Goal: Transaction & Acquisition: Purchase product/service

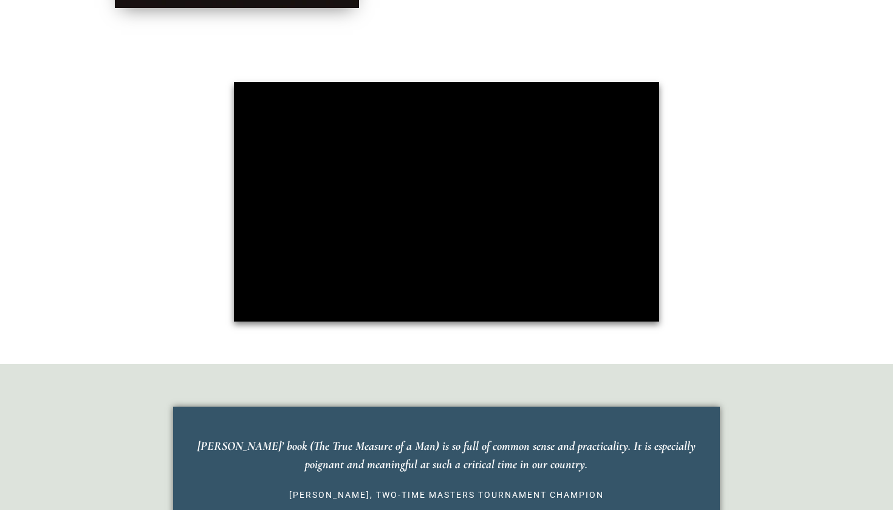
scroll to position [628, 0]
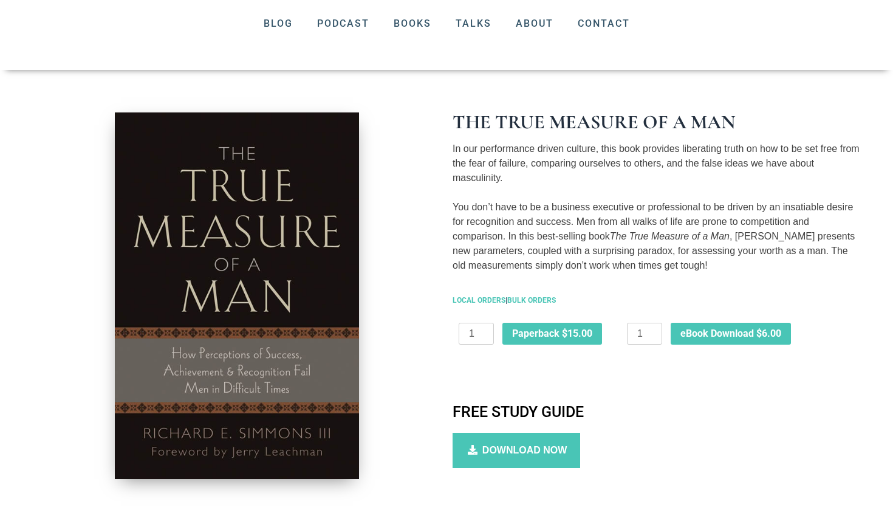
scroll to position [158, 0]
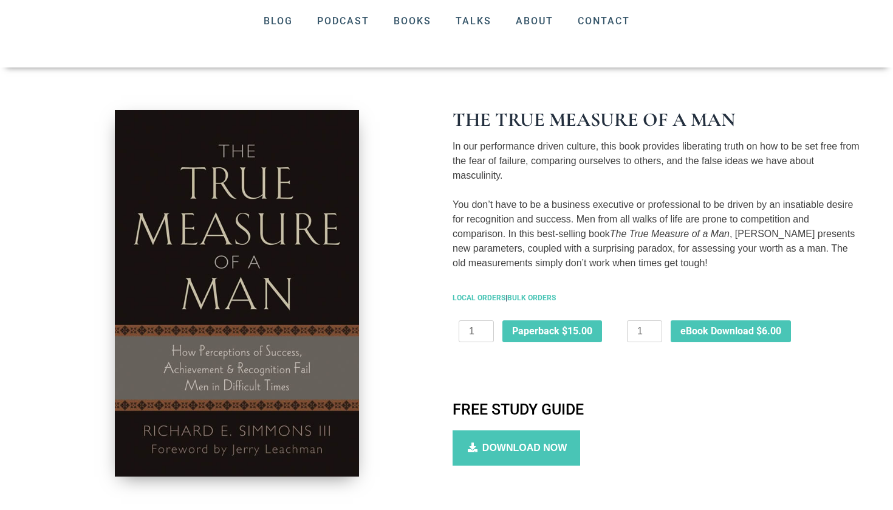
click at [325, 220] on img at bounding box center [237, 293] width 244 height 366
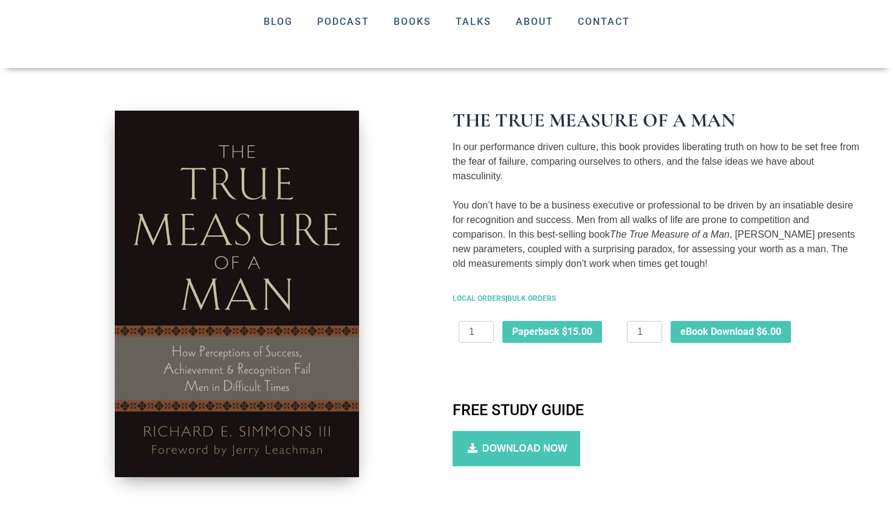
scroll to position [151, 0]
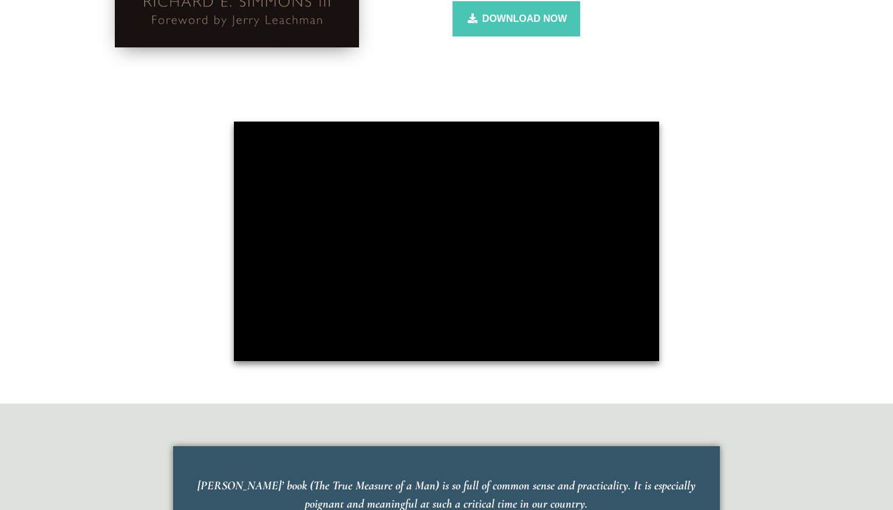
scroll to position [586, 0]
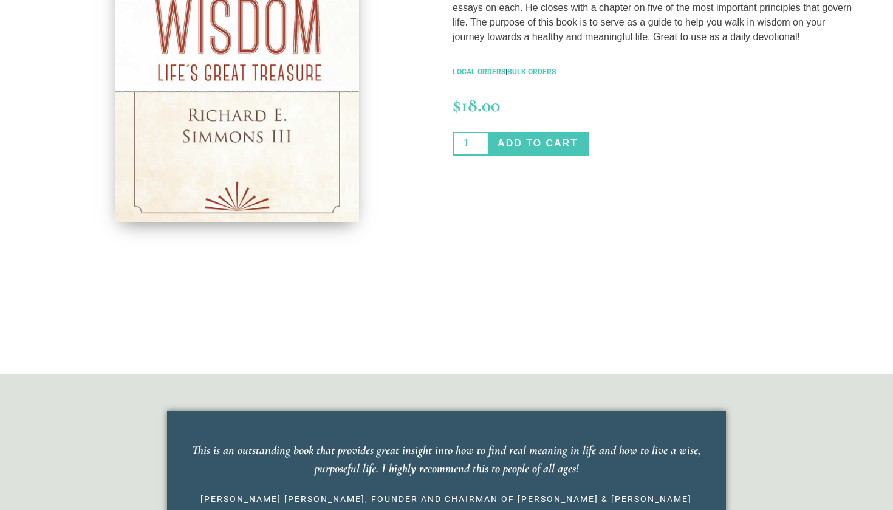
scroll to position [378, 0]
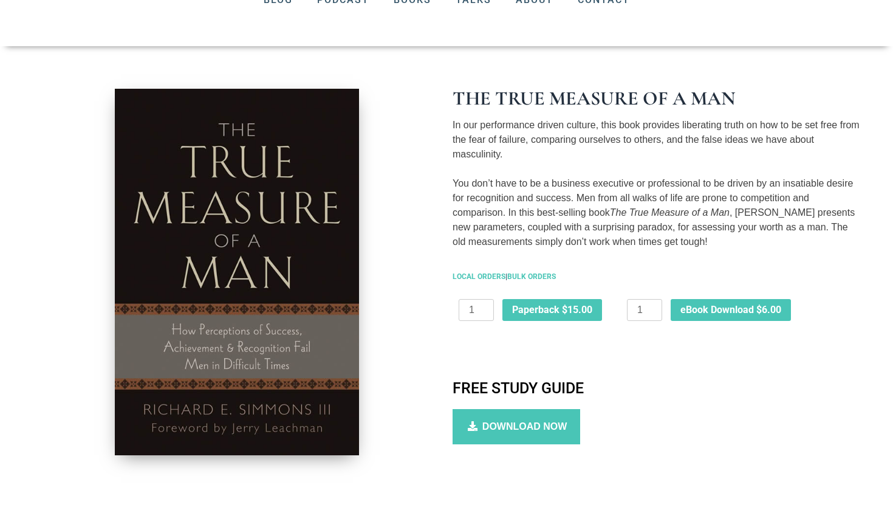
scroll to position [193, 0]
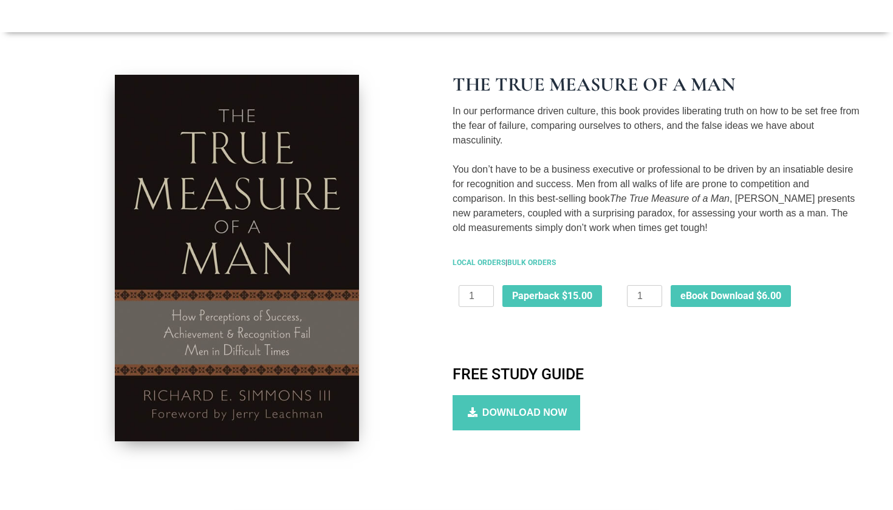
click at [340, 284] on img at bounding box center [237, 258] width 244 height 366
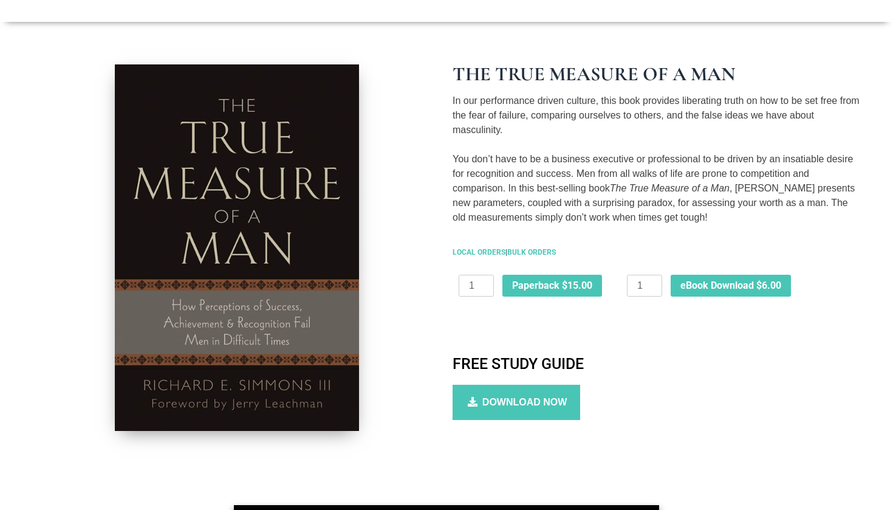
scroll to position [204, 0]
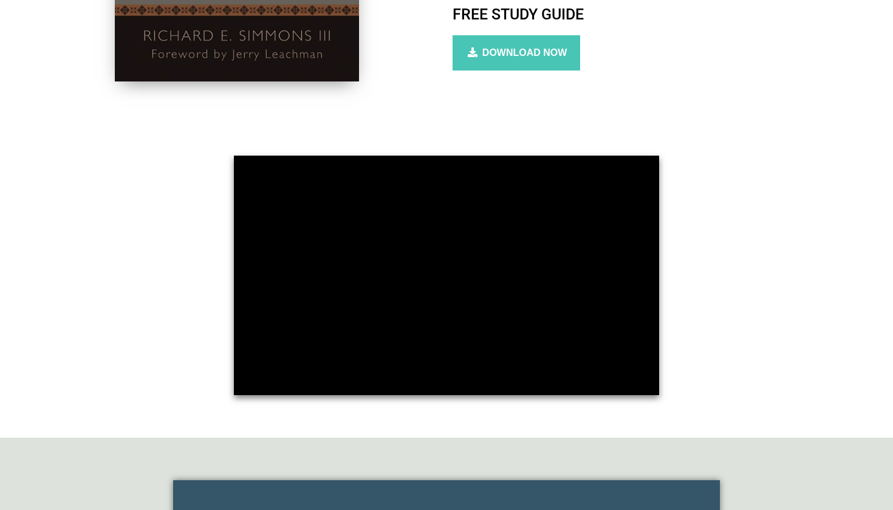
scroll to position [558, 0]
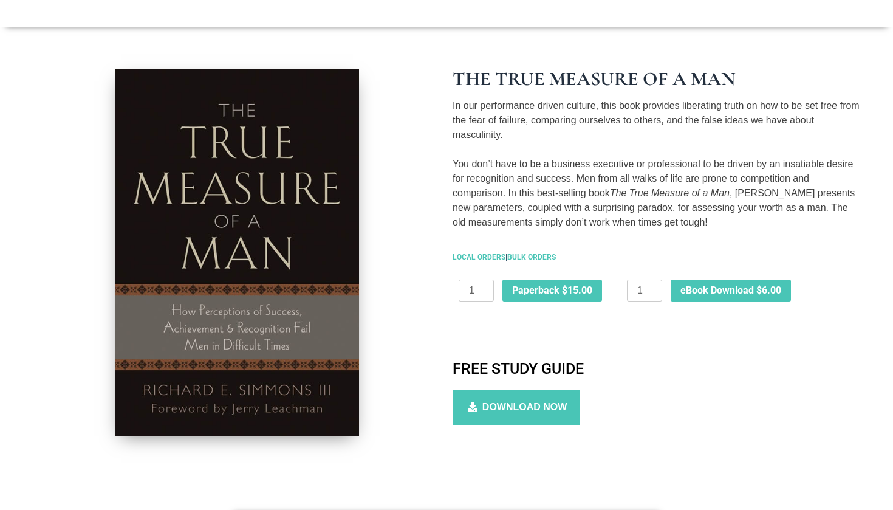
scroll to position [203, 0]
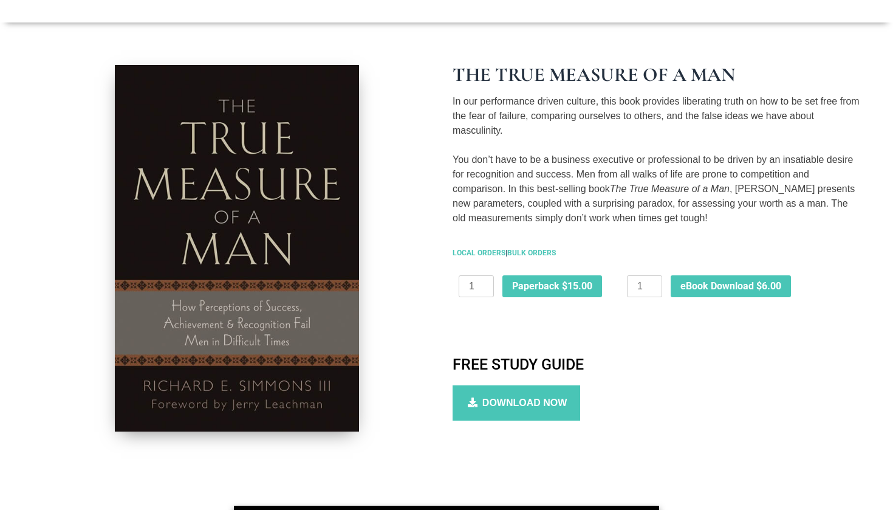
click at [296, 211] on img at bounding box center [237, 248] width 244 height 366
click at [342, 310] on img at bounding box center [237, 248] width 244 height 366
click at [298, 289] on img at bounding box center [237, 248] width 244 height 366
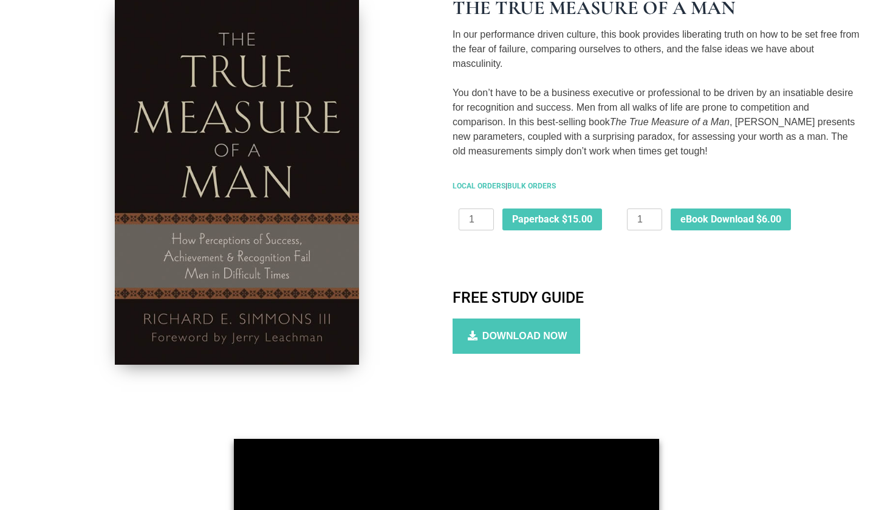
scroll to position [273, 0]
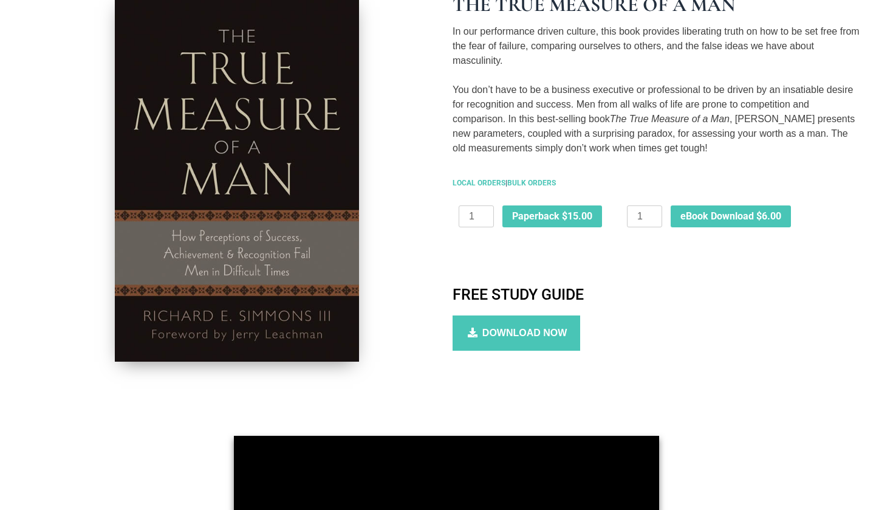
click at [298, 289] on img at bounding box center [237, 178] width 244 height 366
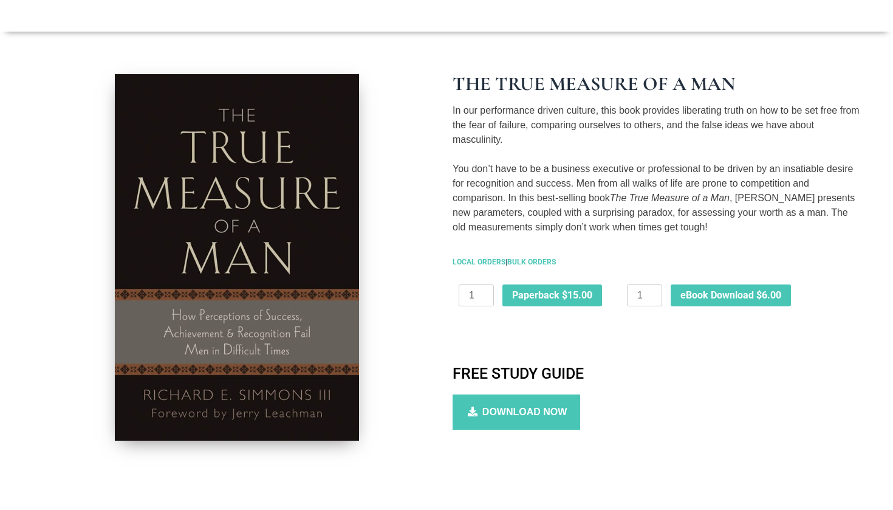
scroll to position [184, 0]
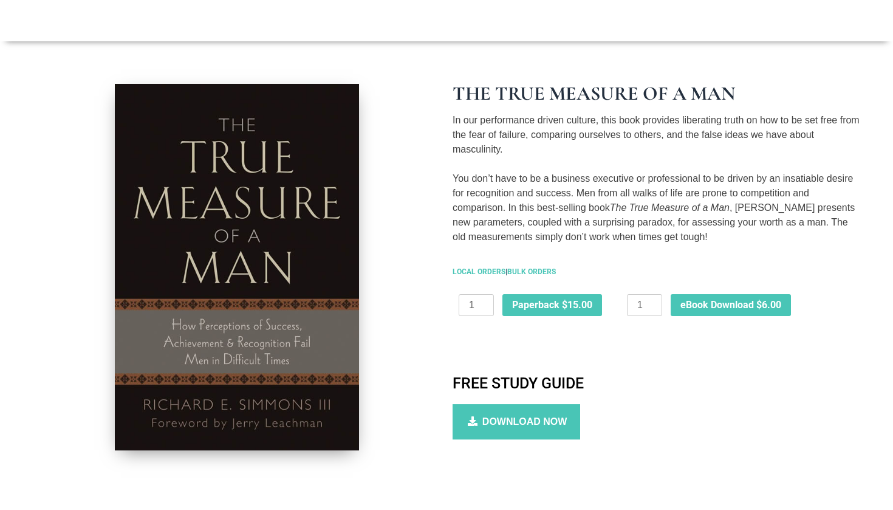
click at [298, 288] on img at bounding box center [237, 267] width 244 height 366
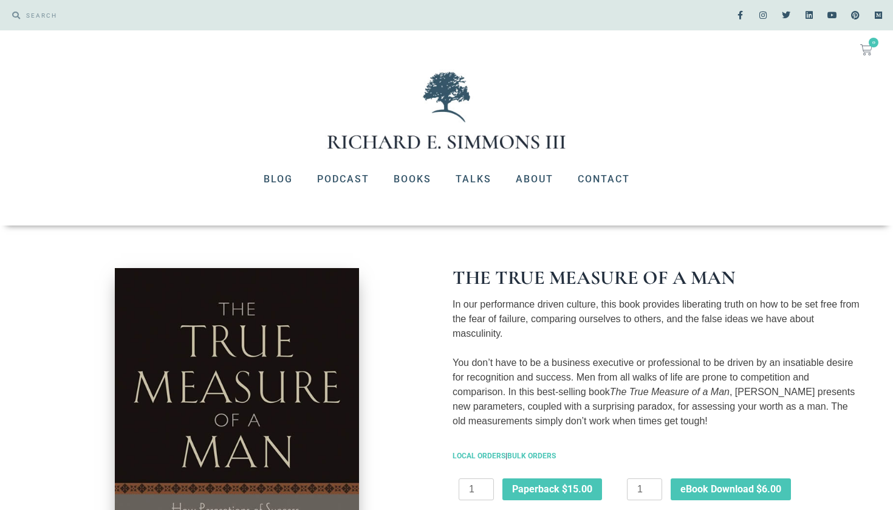
scroll to position [0, 0]
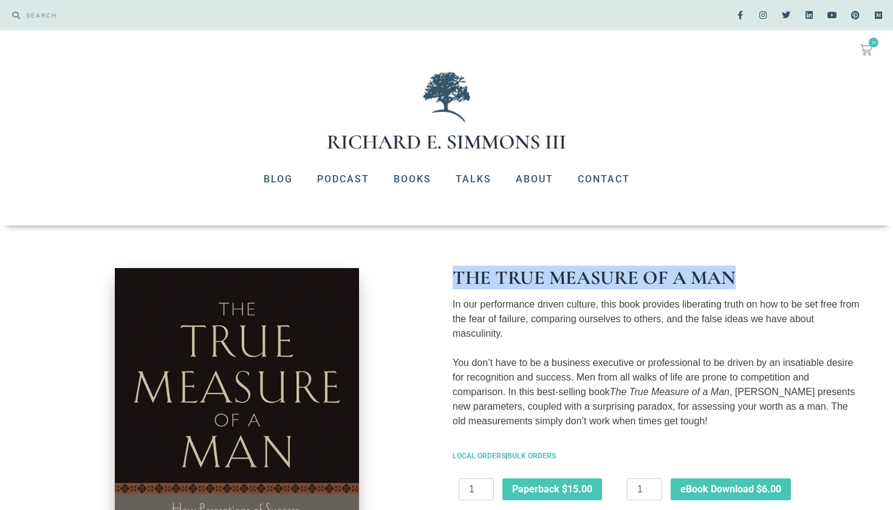
drag, startPoint x: 454, startPoint y: 268, endPoint x: 769, endPoint y: 275, distance: 314.2
click at [769, 275] on h1 "The True Measure of a Man" at bounding box center [656, 277] width 407 height 19
copy h1 "The True Measure of a Man"
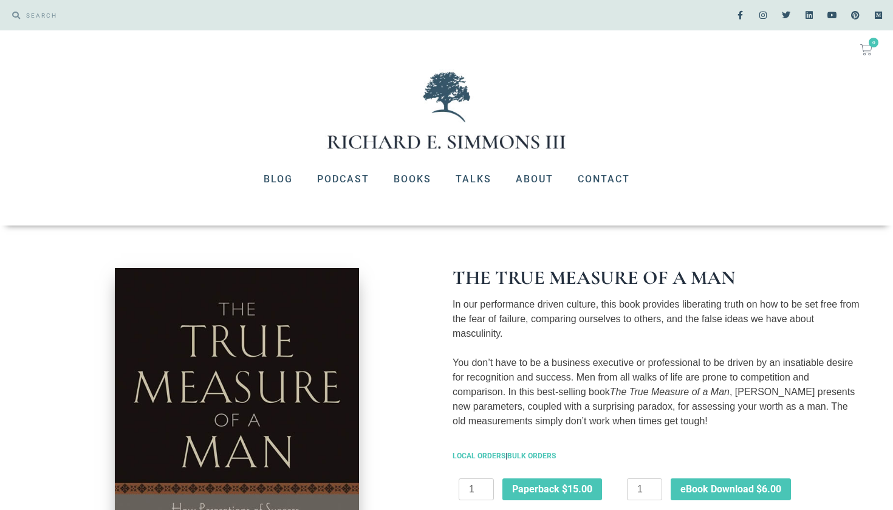
click at [690, 94] on div at bounding box center [446, 110] width 893 height 82
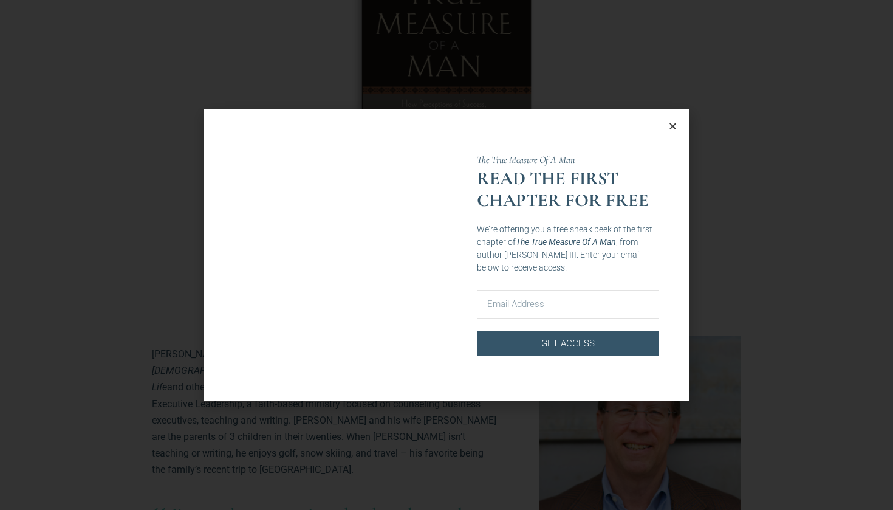
scroll to position [446, 0]
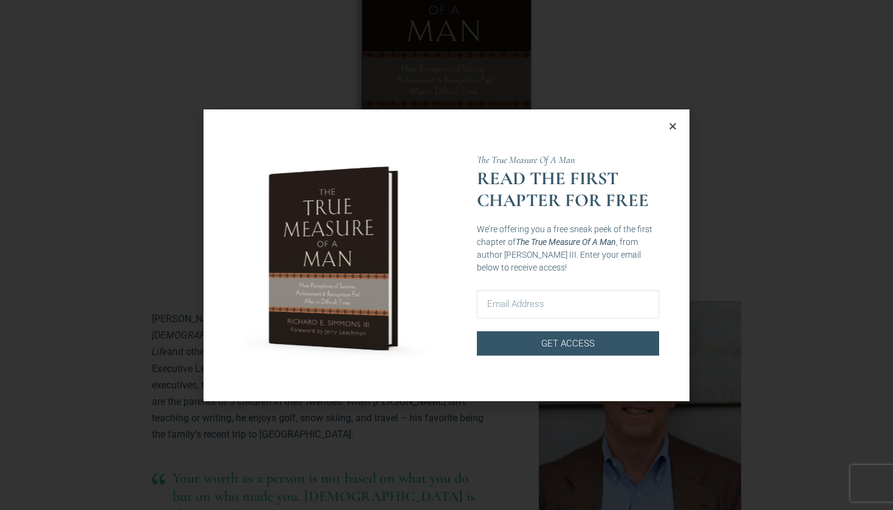
click at [671, 124] on icon "Close" at bounding box center [672, 126] width 9 height 9
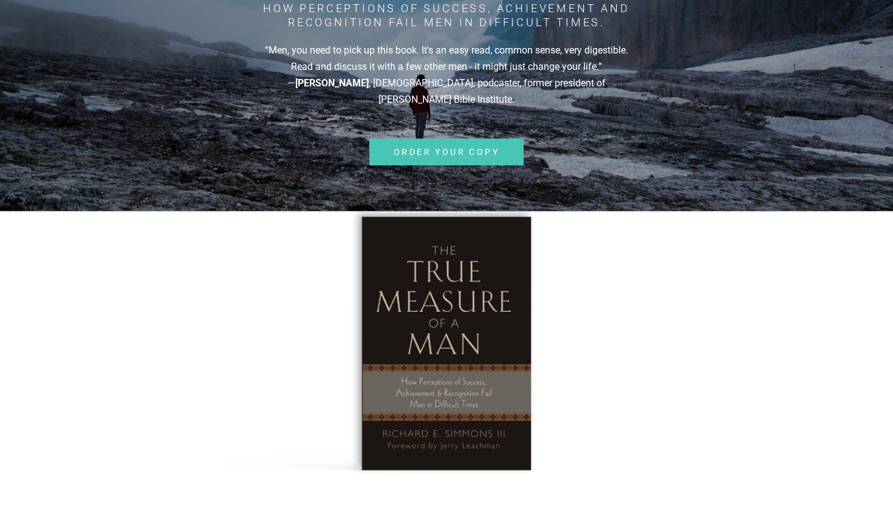
scroll to position [137, 0]
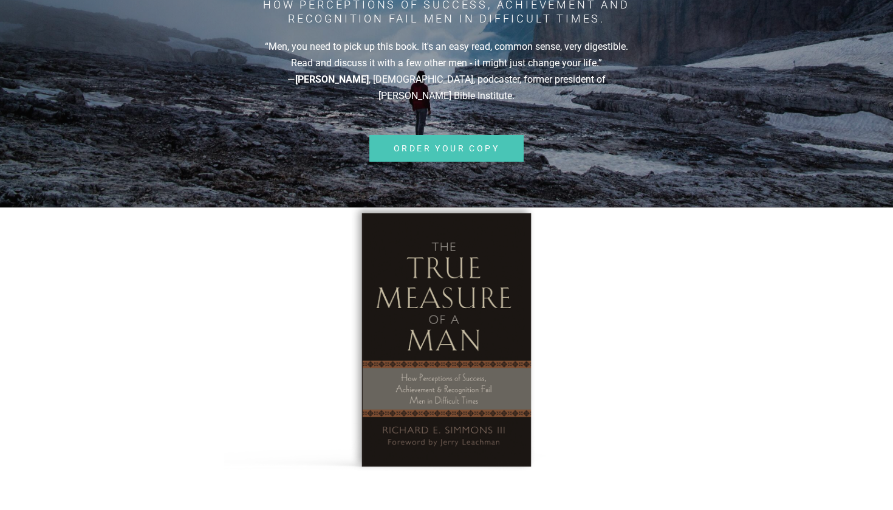
click at [446, 284] on img at bounding box center [446, 337] width 444 height 272
click at [451, 279] on img at bounding box center [446, 337] width 444 height 272
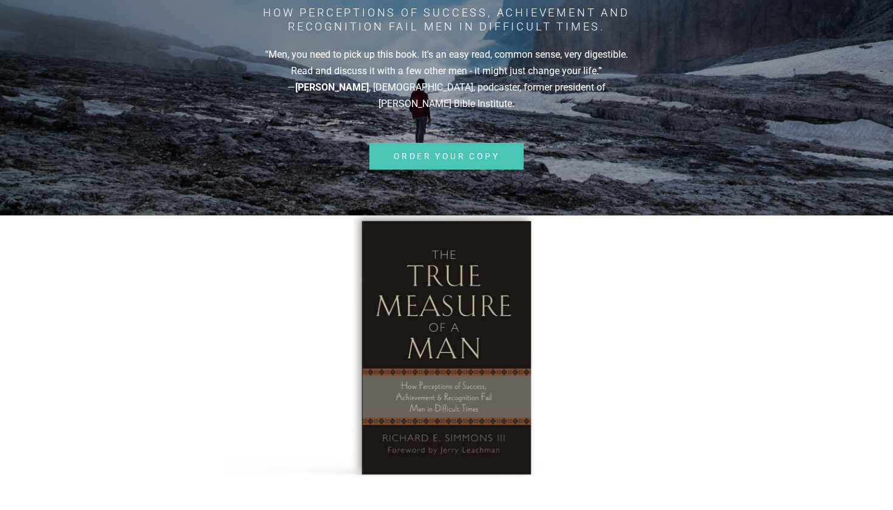
scroll to position [142, 0]
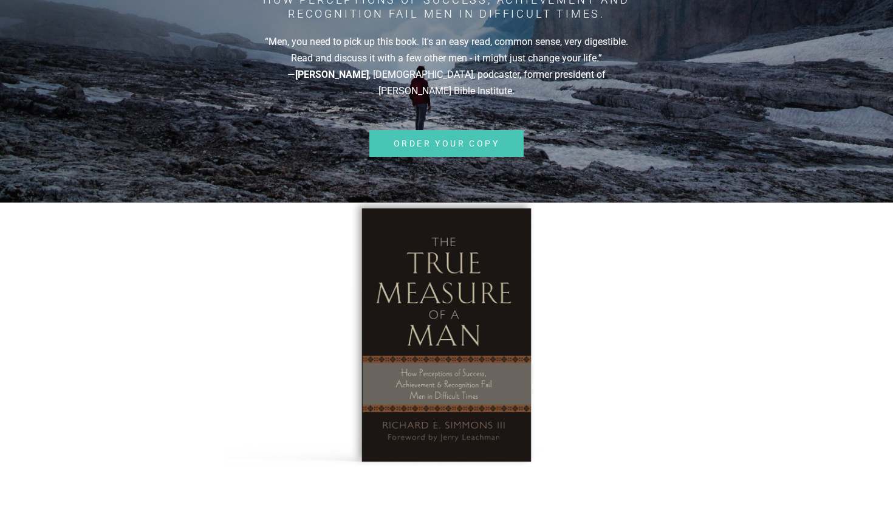
click at [423, 213] on img at bounding box center [446, 332] width 444 height 272
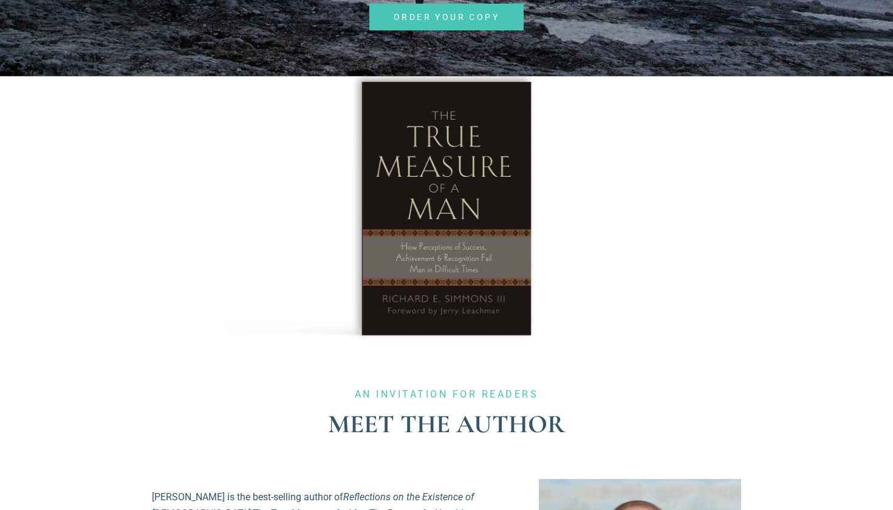
scroll to position [269, 0]
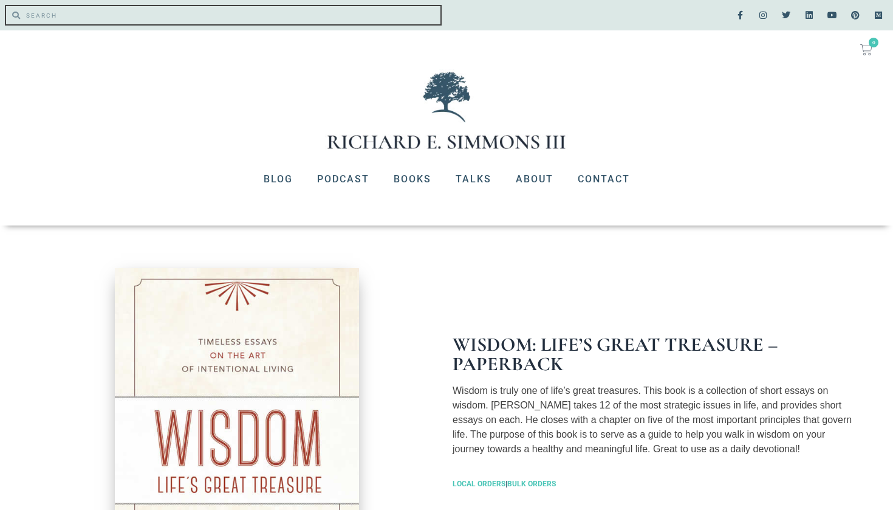
click at [165, 20] on input "Search" at bounding box center [230, 15] width 420 height 18
paste input "THE TRUE MEASURE OF A MAN"
type input "THE TRUE MEASURE OF A MAN"
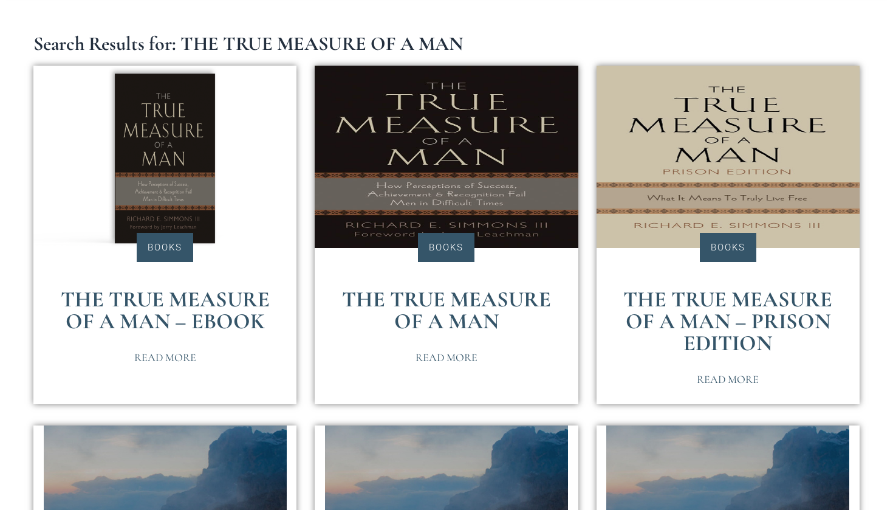
scroll to position [239, 0]
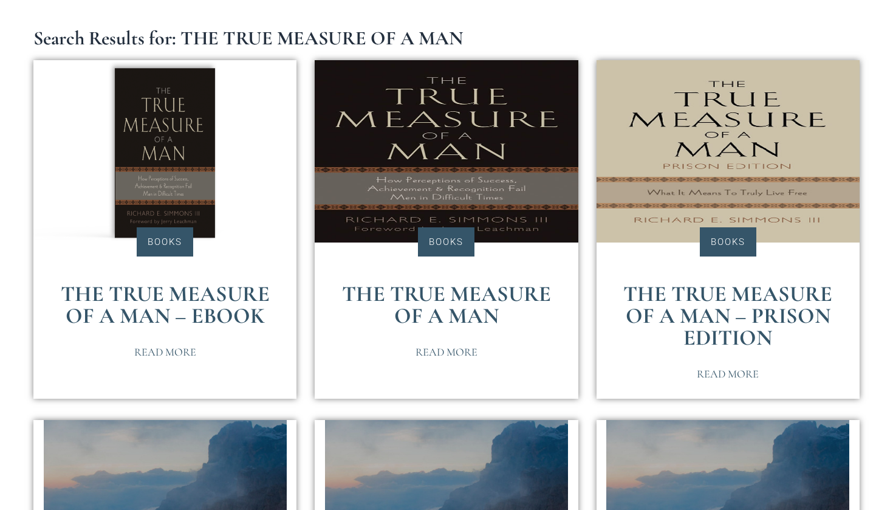
click at [412, 193] on img at bounding box center [446, 151] width 263 height 182
click at [405, 293] on link "The True Measure of a Man" at bounding box center [446, 305] width 209 height 48
